Goal: Information Seeking & Learning: Learn about a topic

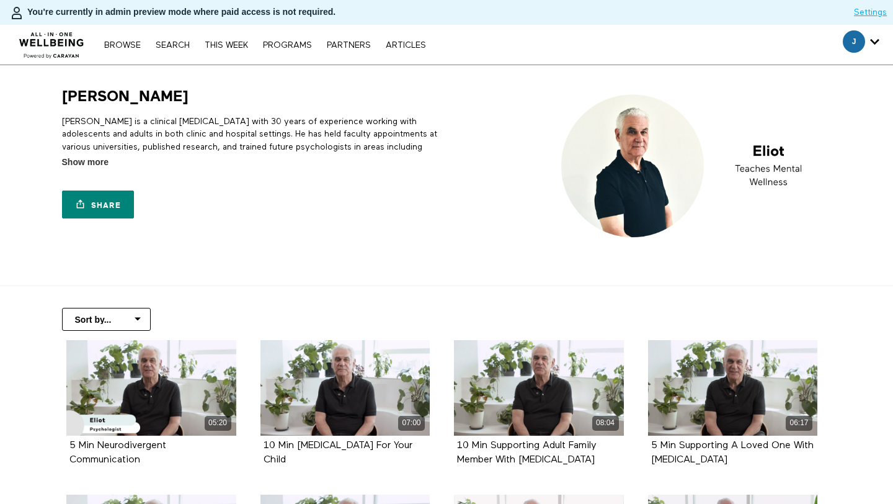
click at [213, 130] on p "[PERSON_NAME] is a clinical [MEDICAL_DATA] with 30 years of experience working …" at bounding box center [252, 140] width 380 height 50
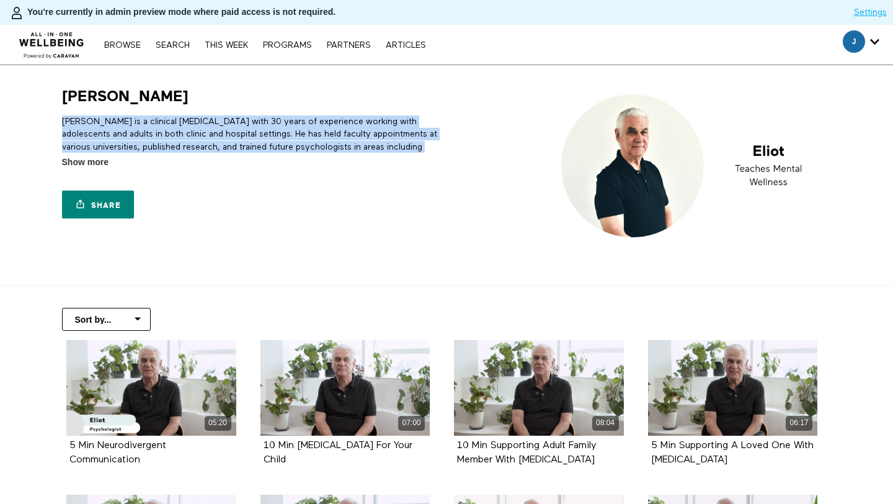
click at [213, 130] on p "[PERSON_NAME] is a clinical [MEDICAL_DATA] with 30 years of experience working …" at bounding box center [252, 140] width 380 height 50
copy div "[PERSON_NAME] is a clinical [MEDICAL_DATA] with 30 years of experience working …"
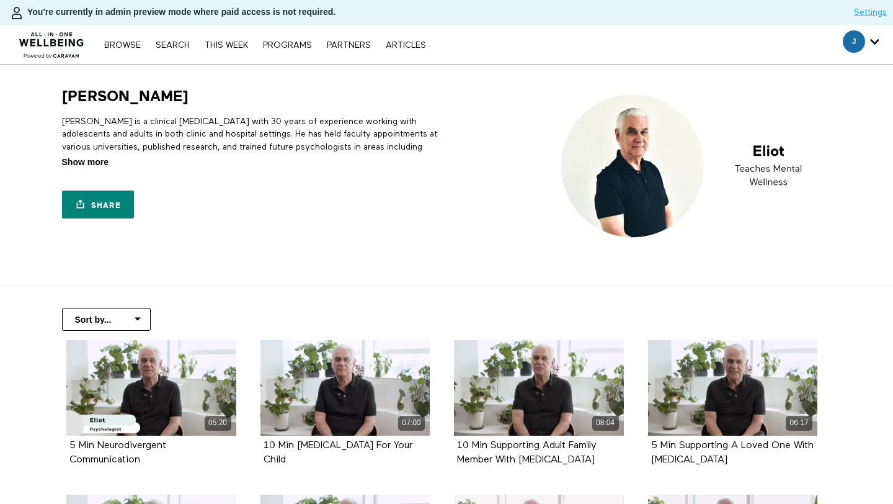
click at [89, 165] on span "Show more" at bounding box center [85, 162] width 47 height 13
click at [0, 0] on input "Show more Show less" at bounding box center [0, 0] width 0 height 0
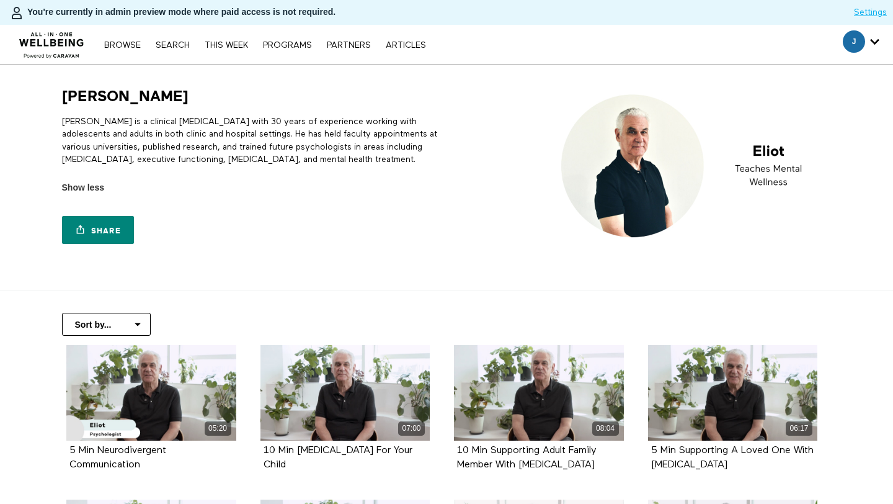
click at [227, 139] on p "[PERSON_NAME] is a clinical [MEDICAL_DATA] with 30 years of experience working …" at bounding box center [252, 140] width 380 height 50
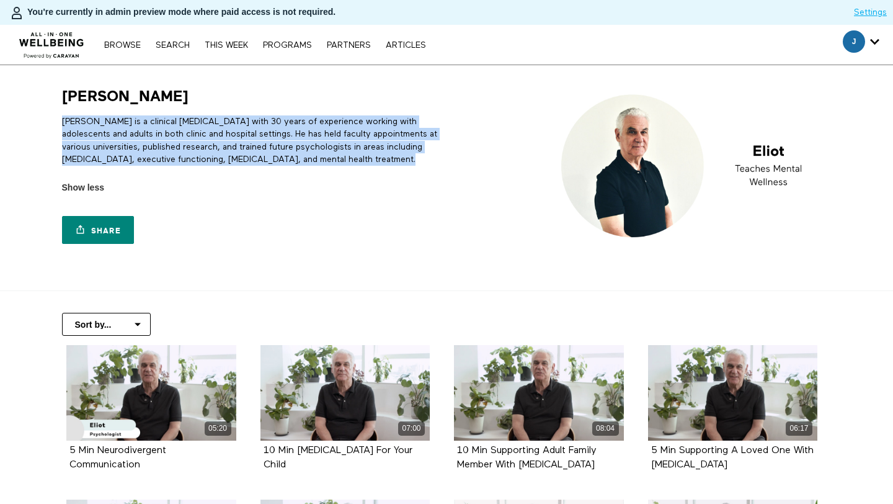
click at [227, 139] on p "[PERSON_NAME] is a clinical [MEDICAL_DATA] with 30 years of experience working …" at bounding box center [252, 140] width 380 height 50
copy div "[PERSON_NAME] is a clinical [MEDICAL_DATA] with 30 years of experience working …"
click at [234, 138] on p "[PERSON_NAME] is a clinical [MEDICAL_DATA] with 30 years of experience working …" at bounding box center [252, 140] width 380 height 50
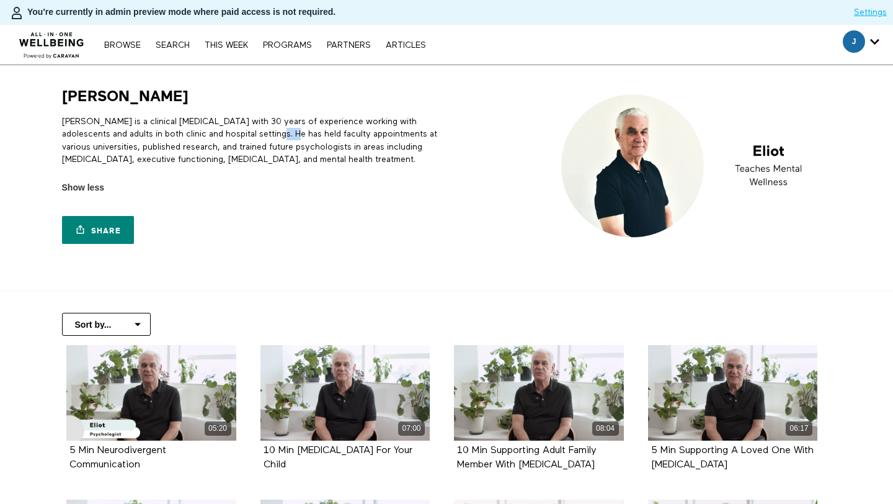
click at [234, 138] on p "[PERSON_NAME] is a clinical [MEDICAL_DATA] with 30 years of experience working …" at bounding box center [252, 140] width 380 height 50
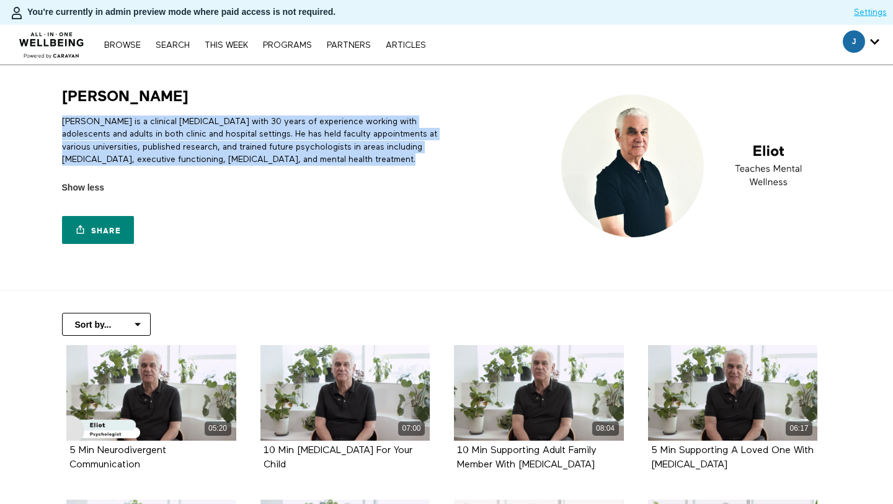
click at [234, 138] on p "[PERSON_NAME] is a clinical [MEDICAL_DATA] with 30 years of experience working …" at bounding box center [252, 140] width 380 height 50
